Goal: Transaction & Acquisition: Purchase product/service

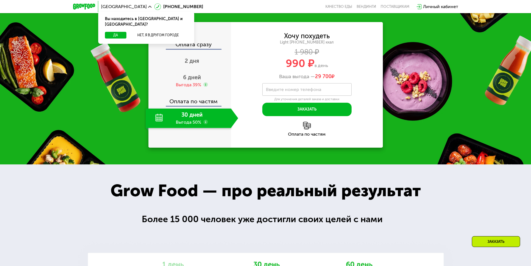
scroll to position [629, 0]
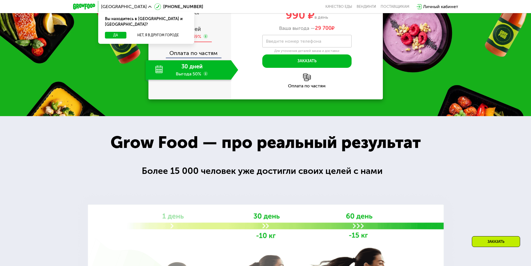
click at [191, 40] on div "Выгода 39%" at bounding box center [188, 36] width 25 height 6
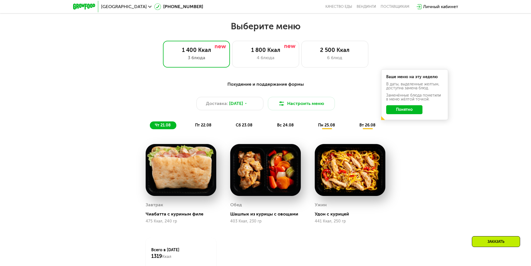
scroll to position [294, 0]
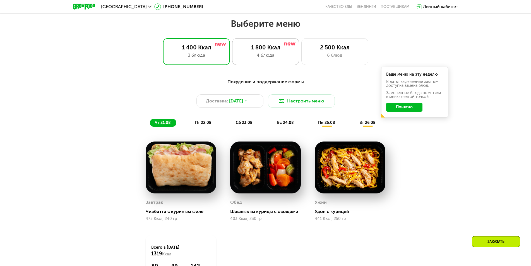
click at [301, 65] on div "1 800 Ккал 4 блюда" at bounding box center [334, 51] width 67 height 27
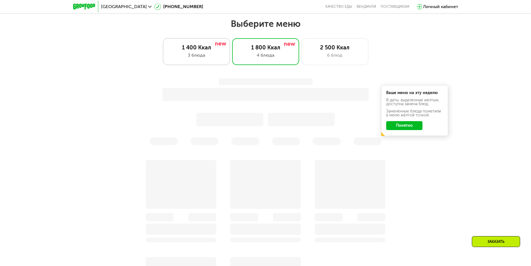
click at [184, 54] on div "3 блюда" at bounding box center [196, 55] width 55 height 7
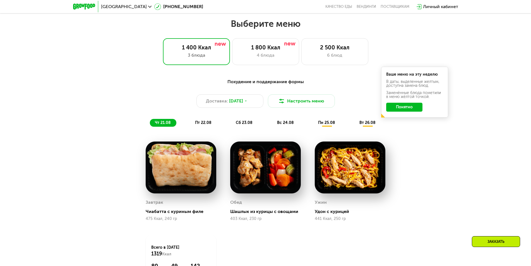
click at [203, 125] on span "пт 22.08" at bounding box center [203, 122] width 16 height 5
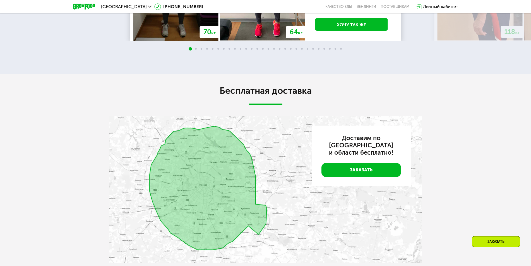
scroll to position [1298, 0]
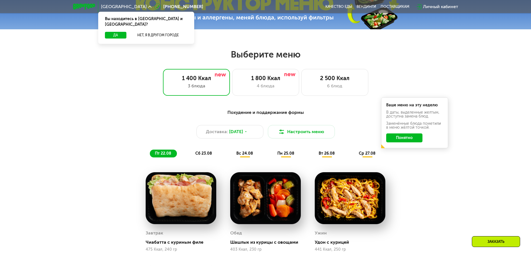
scroll to position [307, 0]
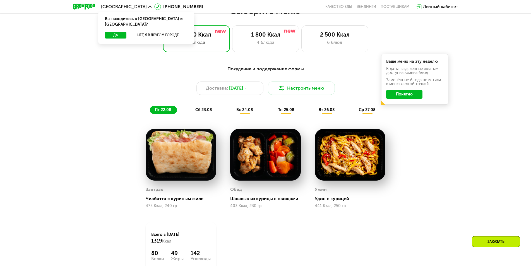
click at [202, 112] on span "сб 23.08" at bounding box center [203, 109] width 17 height 5
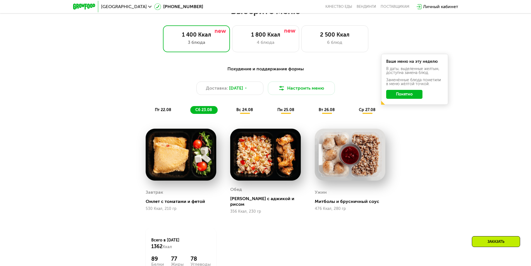
click at [272, 114] on div "вс 24.08" at bounding box center [286, 110] width 28 height 8
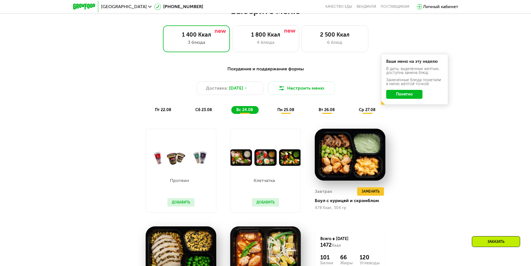
scroll to position [335, 0]
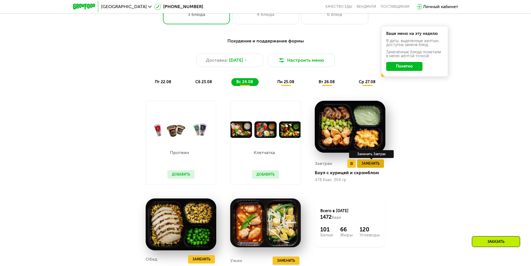
click at [369, 166] on span "Заменить" at bounding box center [370, 164] width 18 height 6
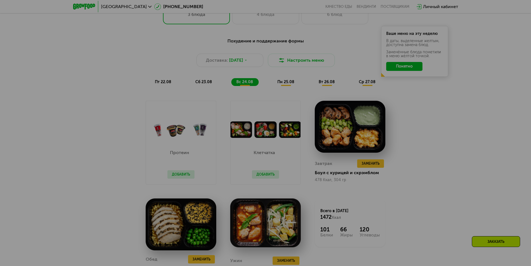
click at [430, 91] on div at bounding box center [265, 133] width 531 height 266
click at [403, 32] on div at bounding box center [265, 133] width 531 height 266
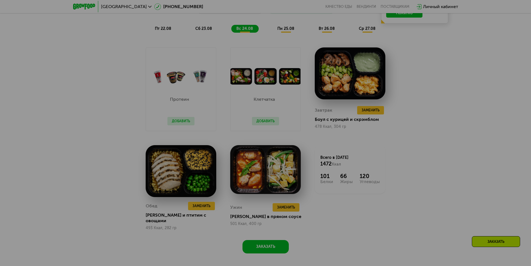
scroll to position [502, 0]
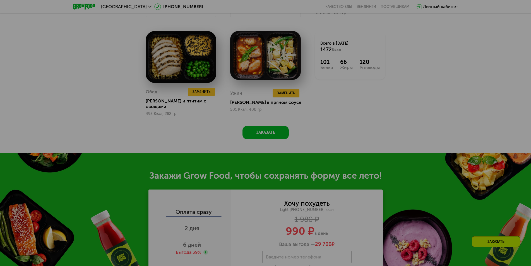
click at [371, 124] on div at bounding box center [265, 133] width 531 height 266
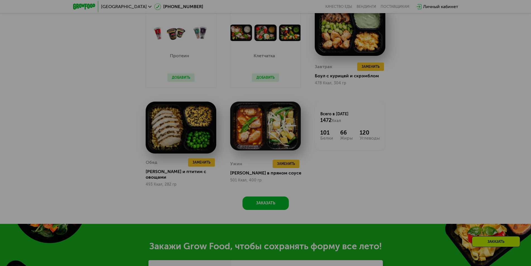
scroll to position [418, 0]
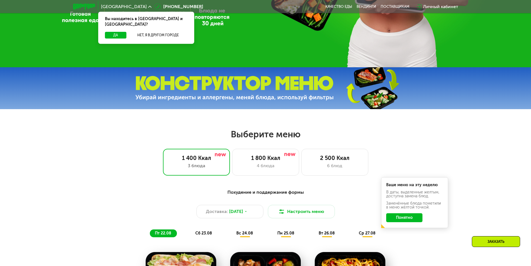
scroll to position [182, 0]
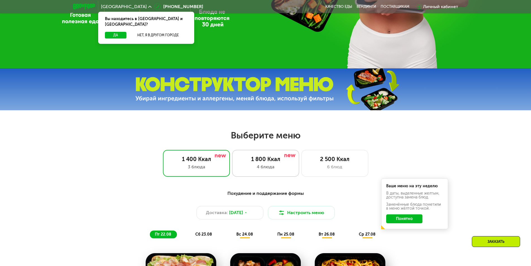
click at [257, 170] on div "4 блюда" at bounding box center [265, 166] width 55 height 7
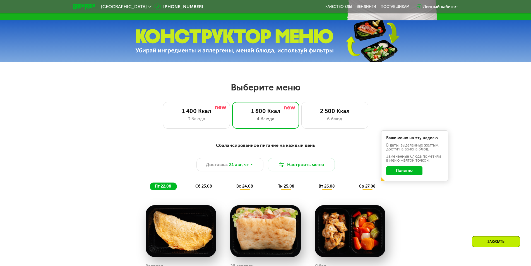
scroll to position [322, 0]
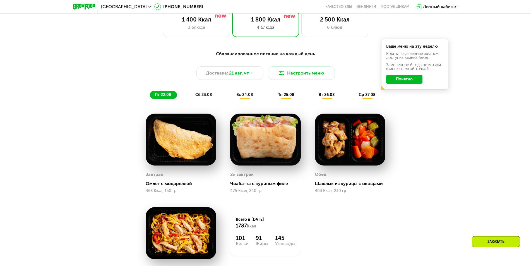
click at [245, 97] on span "вс 24.08" at bounding box center [244, 94] width 17 height 5
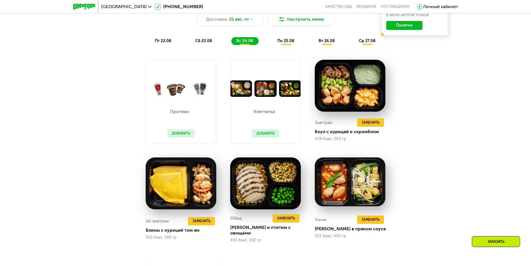
scroll to position [350, 0]
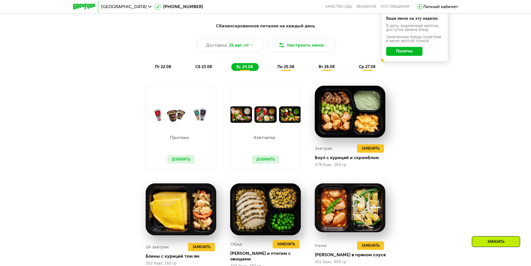
click at [313, 71] on div "пн 25.08" at bounding box center [326, 67] width 27 height 8
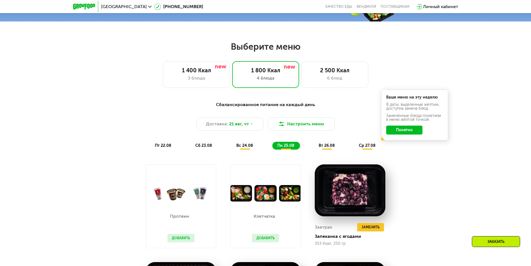
scroll to position [266, 0]
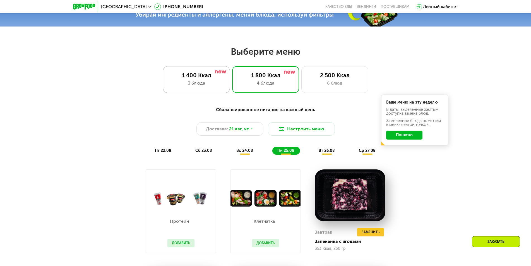
click at [206, 79] on div "1 400 Ккал" at bounding box center [196, 75] width 55 height 7
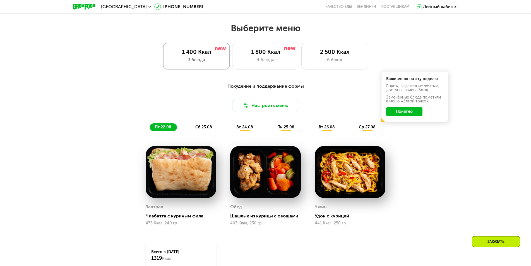
scroll to position [322, 0]
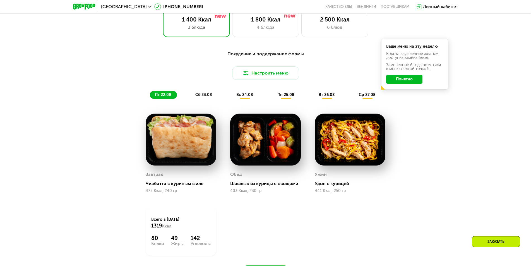
click at [204, 97] on span "сб 23.08" at bounding box center [203, 94] width 17 height 5
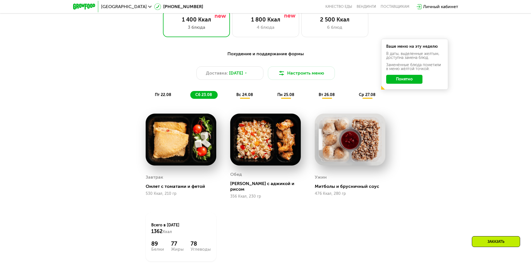
click at [247, 97] on span "вс 24.08" at bounding box center [244, 94] width 17 height 5
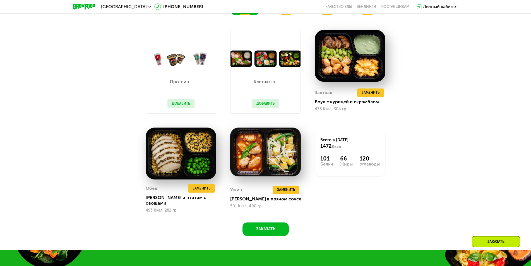
scroll to position [350, 0]
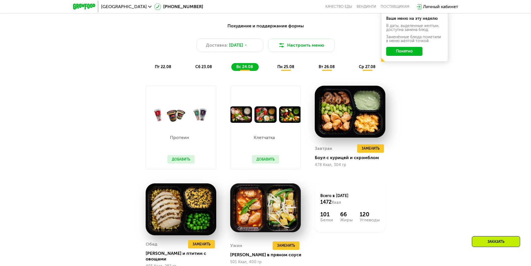
click at [313, 71] on div "пн 25.08" at bounding box center [326, 67] width 27 height 8
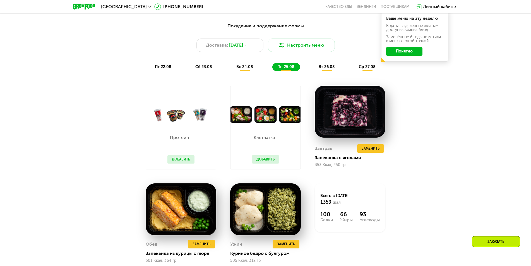
click at [354, 71] on div "вт 26.08" at bounding box center [367, 67] width 27 height 8
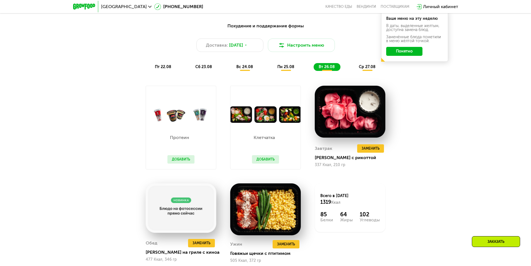
click at [359, 69] on span "ср 27.08" at bounding box center [367, 66] width 17 height 5
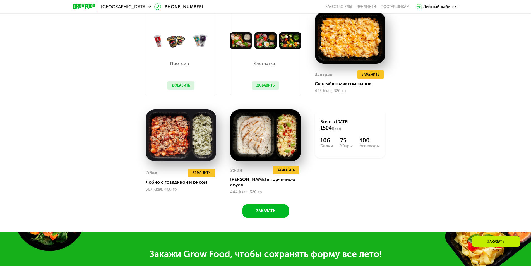
scroll to position [433, 0]
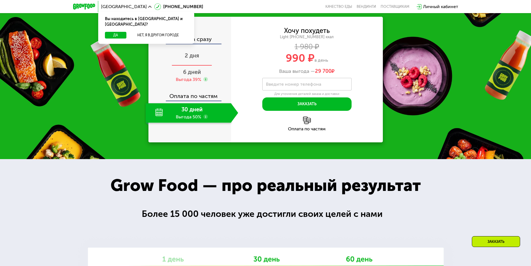
click at [194, 59] on span "2 дня" at bounding box center [192, 55] width 15 height 7
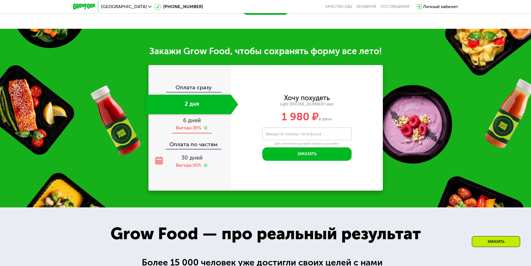
click at [192, 129] on div "Выгода 39%" at bounding box center [188, 128] width 25 height 6
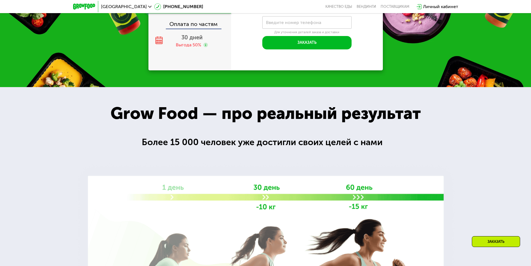
scroll to position [586, 0]
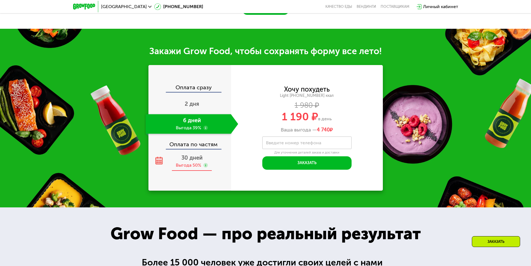
click at [176, 165] on div "Выгода 50%" at bounding box center [188, 165] width 25 height 6
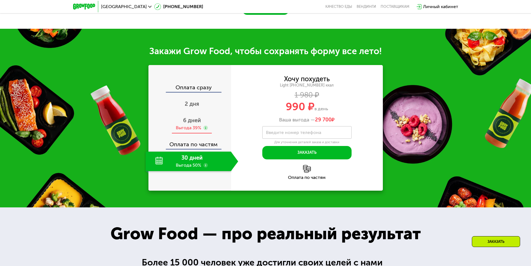
click at [187, 129] on div "Выгода 39%" at bounding box center [188, 128] width 25 height 6
